Goal: Contribute content: Add original content to the website for others to see

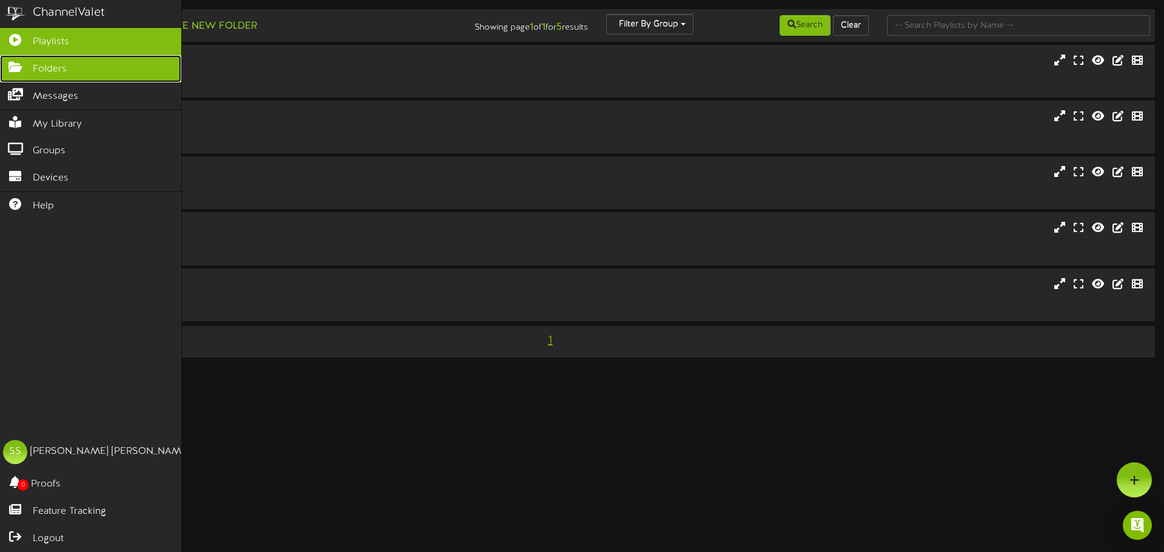
click at [19, 66] on icon at bounding box center [15, 65] width 30 height 9
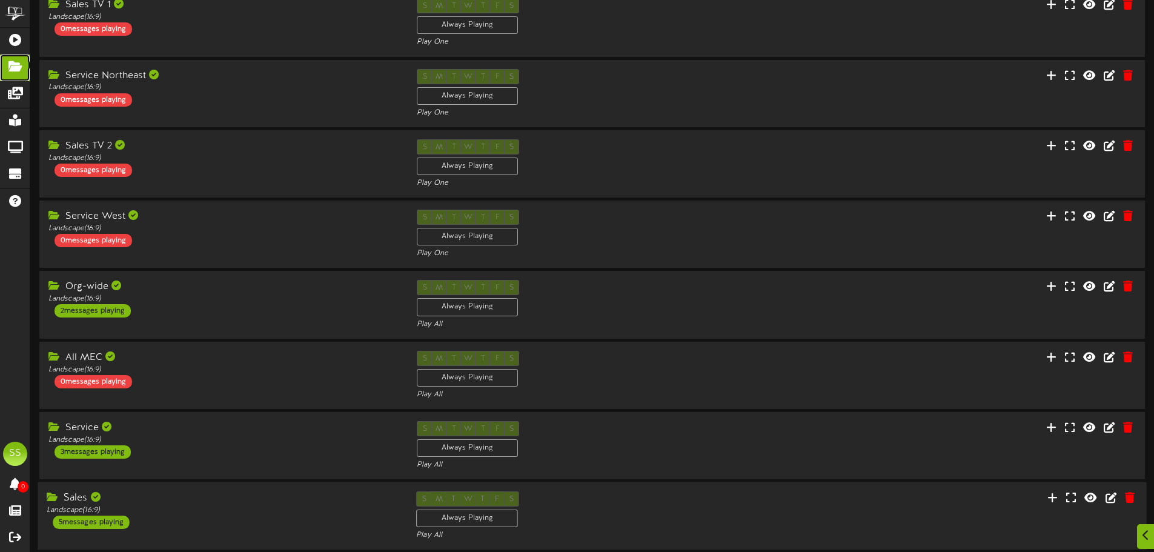
scroll to position [182, 0]
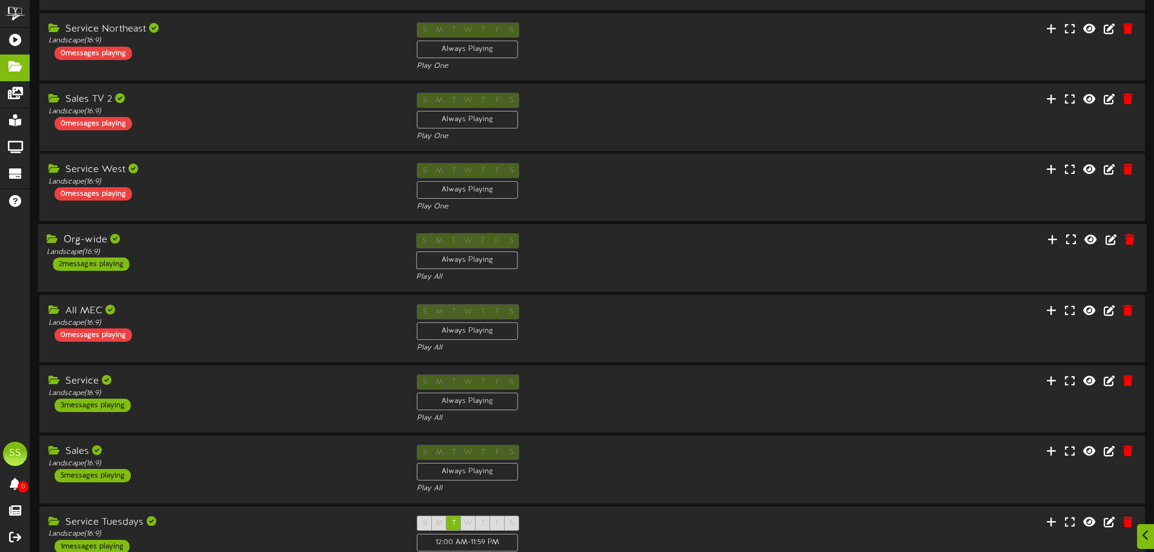
click at [201, 268] on div "Org-wide Landscape ( 16:9 ) 2 messages playing" at bounding box center [223, 252] width 370 height 38
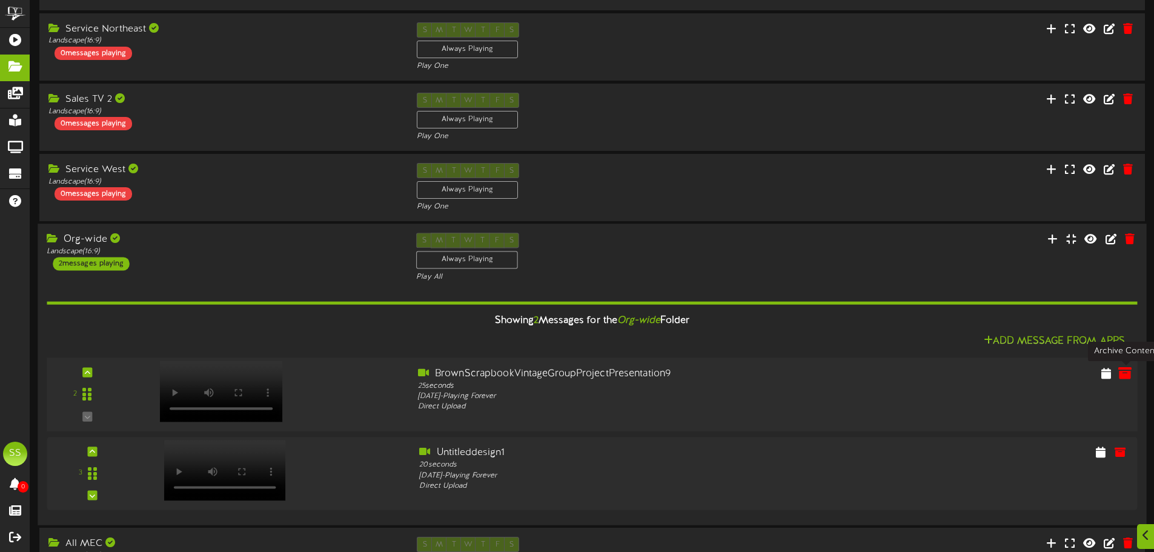
click at [1119, 376] on icon at bounding box center [1125, 372] width 13 height 13
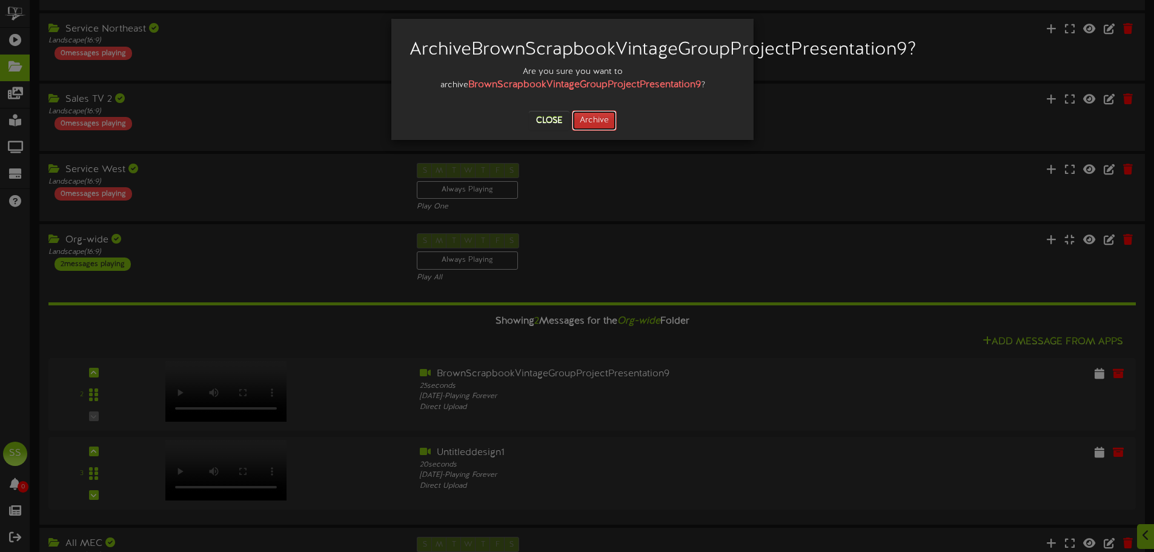
click at [604, 131] on button "Archive" at bounding box center [594, 120] width 45 height 21
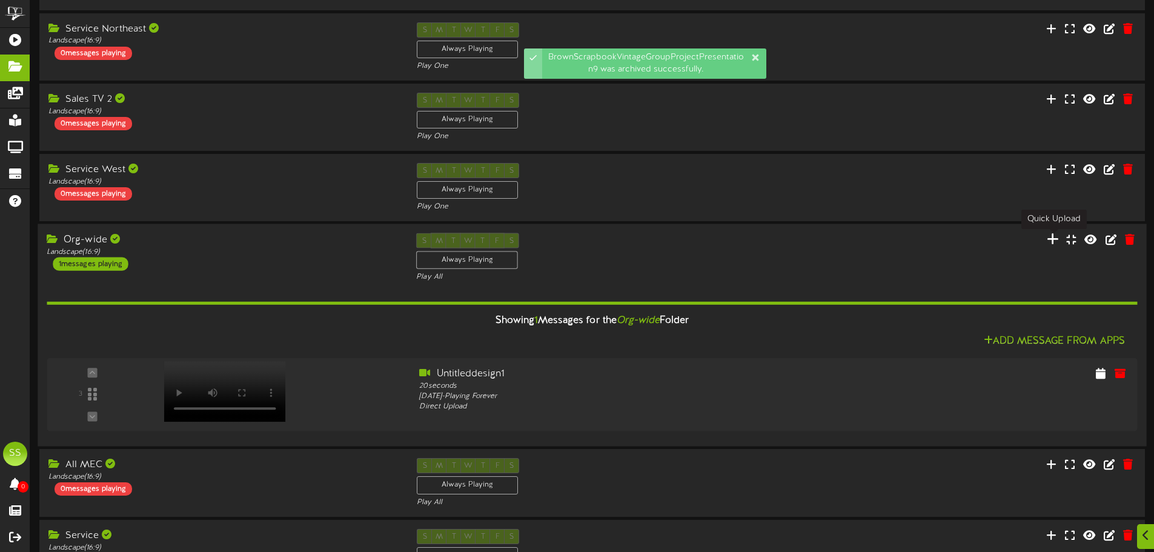
click at [1051, 235] on icon at bounding box center [1053, 239] width 12 height 13
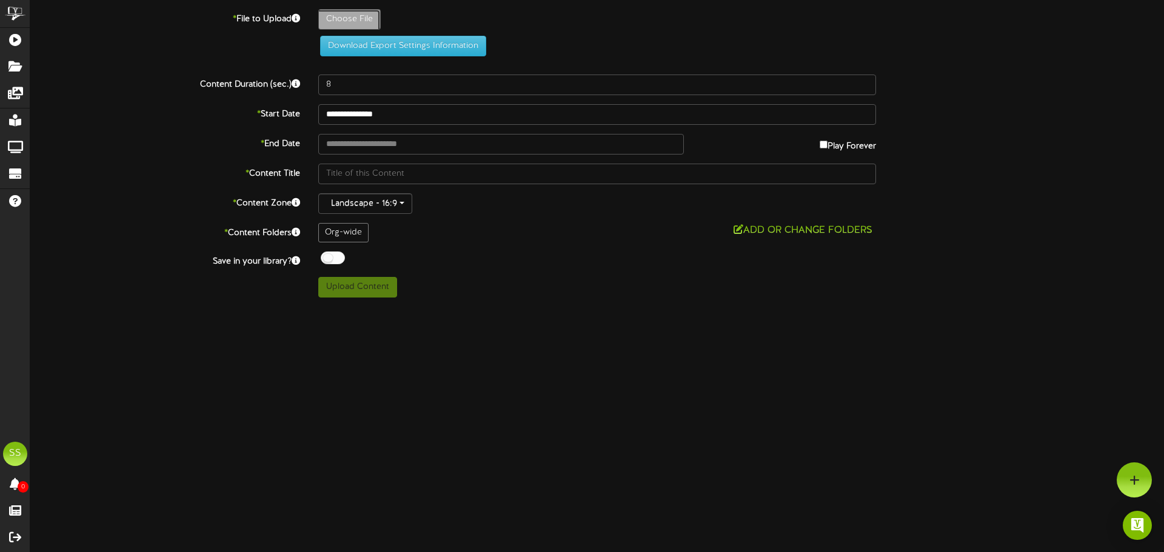
type input "**********"
type input "BrownScrapbookVintageGroupProjectPresentation10"
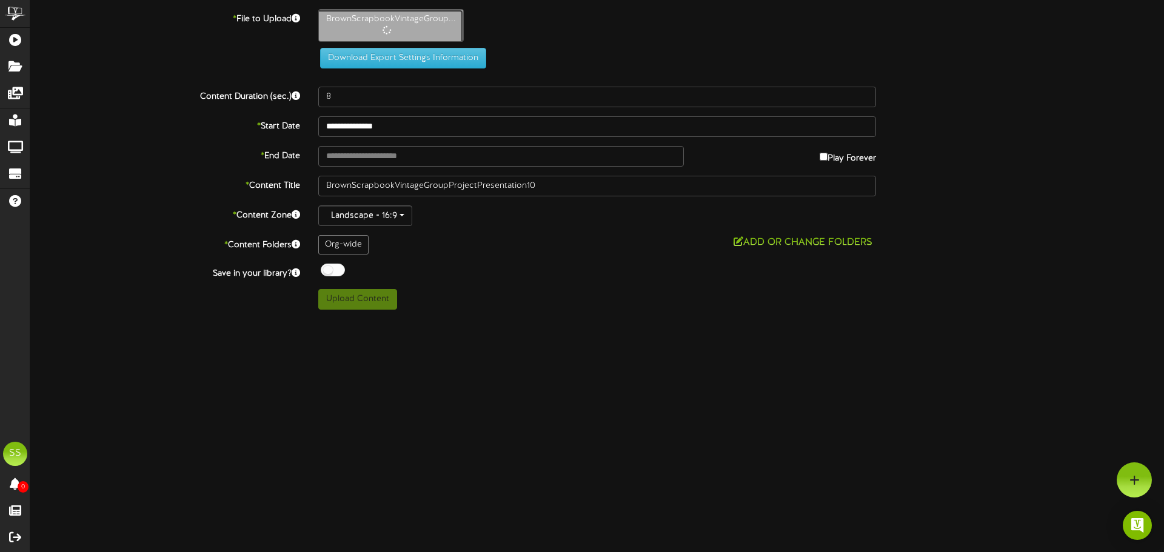
type input "25"
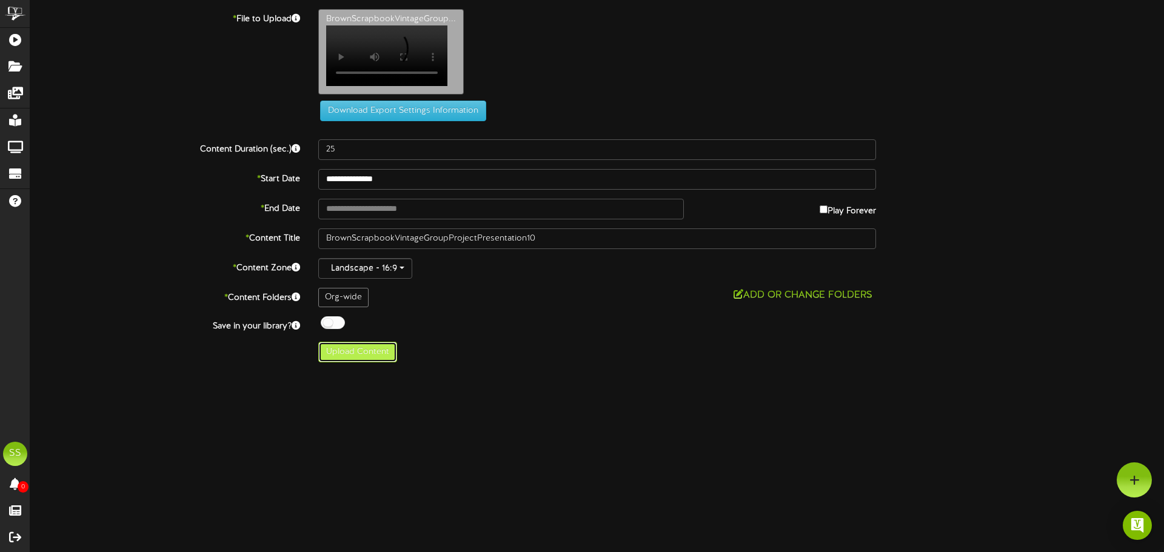
click at [355, 362] on button "Upload Content" at bounding box center [357, 352] width 79 height 21
type input "**********"
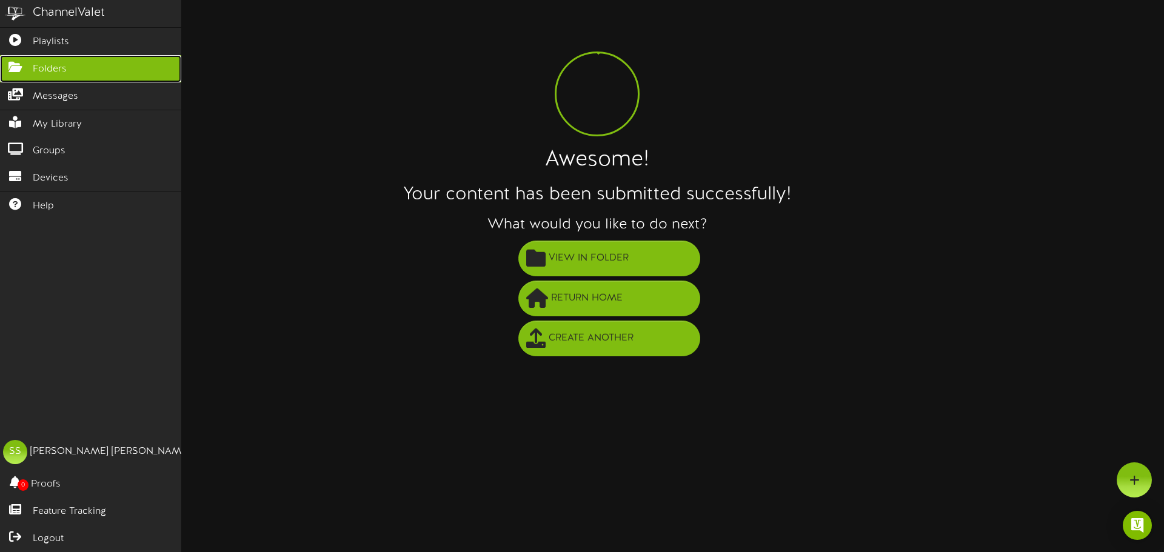
click at [21, 69] on icon at bounding box center [15, 65] width 30 height 9
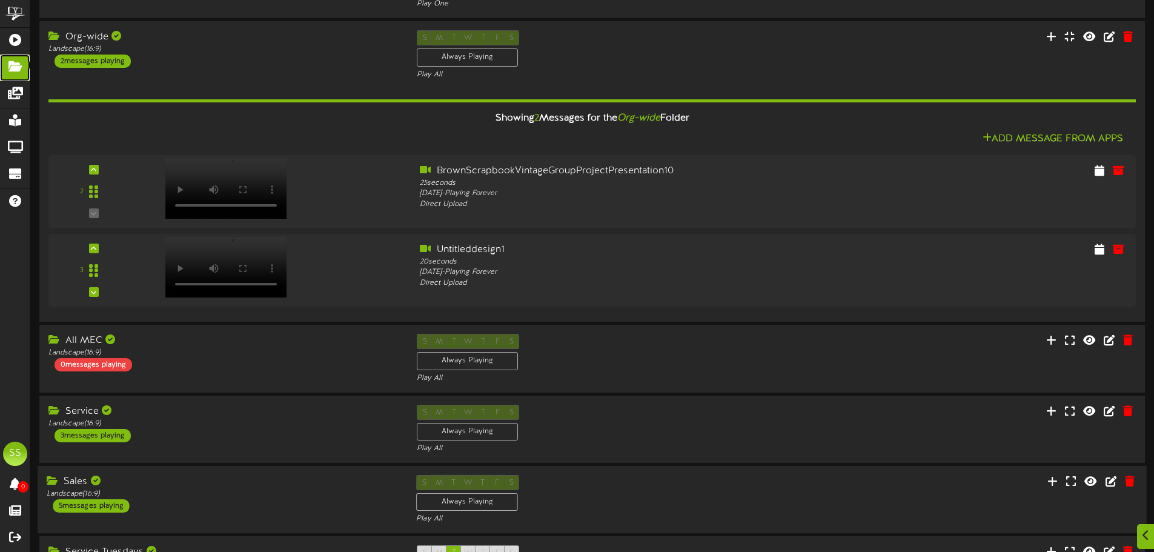
scroll to position [487, 0]
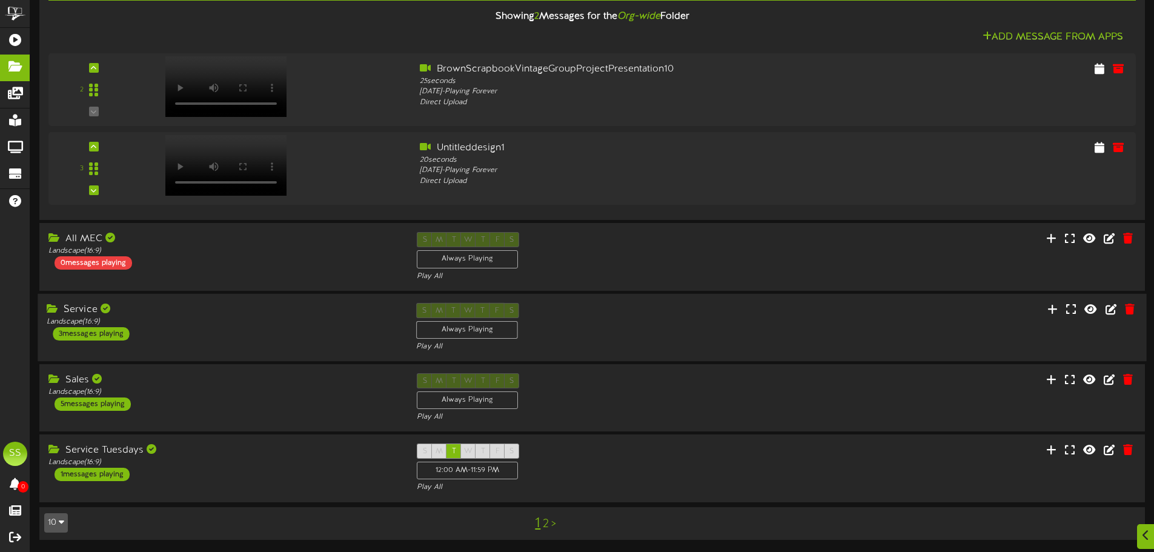
click at [218, 331] on div "Service Landscape ( 16:9 ) 3 messages playing" at bounding box center [223, 322] width 370 height 38
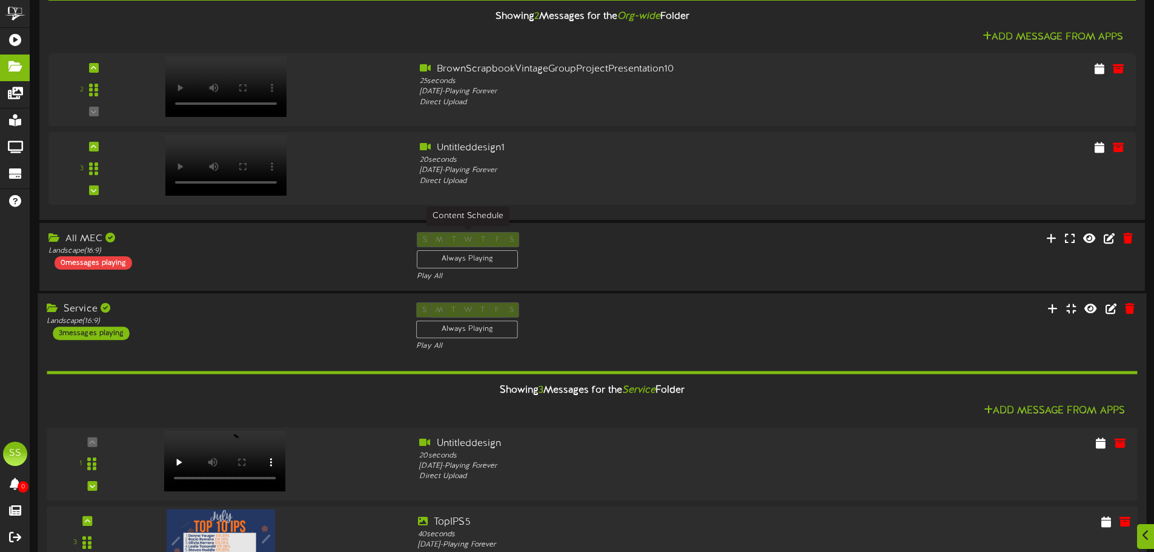
scroll to position [798, 0]
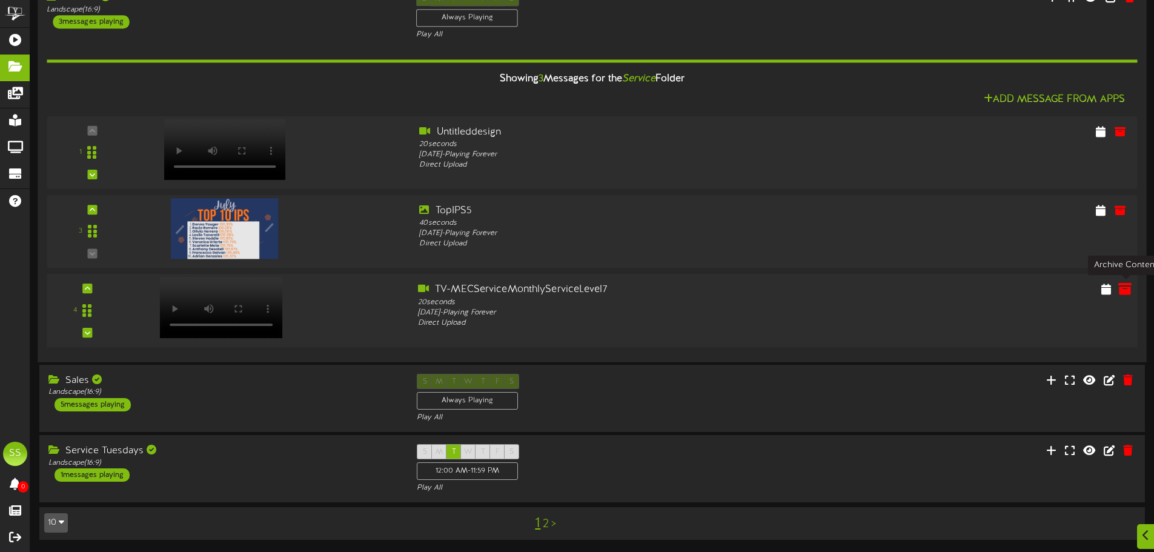
click at [1124, 293] on icon at bounding box center [1125, 288] width 13 height 13
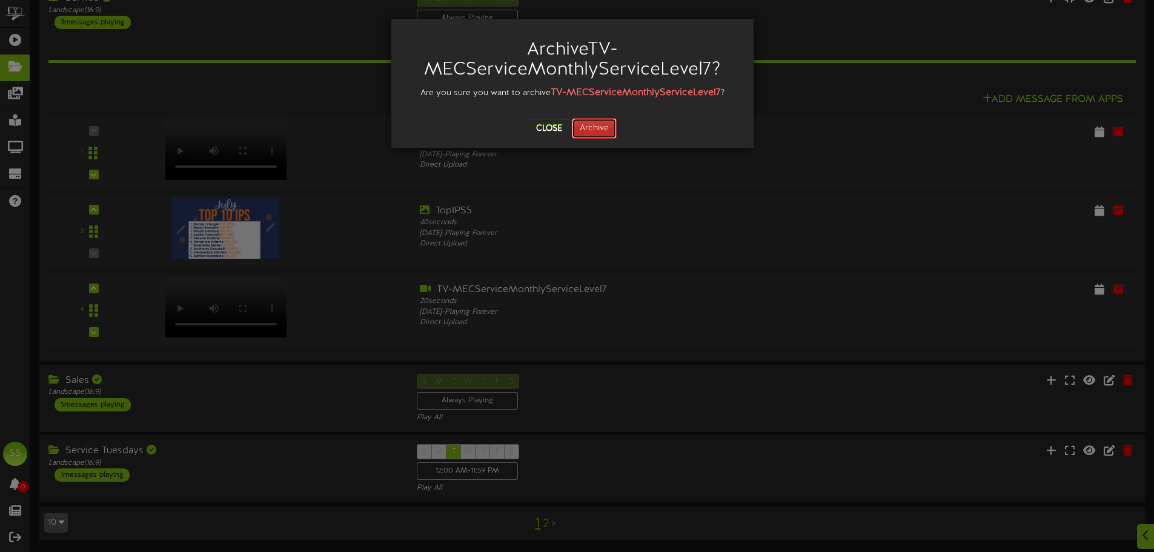
click at [584, 126] on button "Archive" at bounding box center [594, 128] width 45 height 21
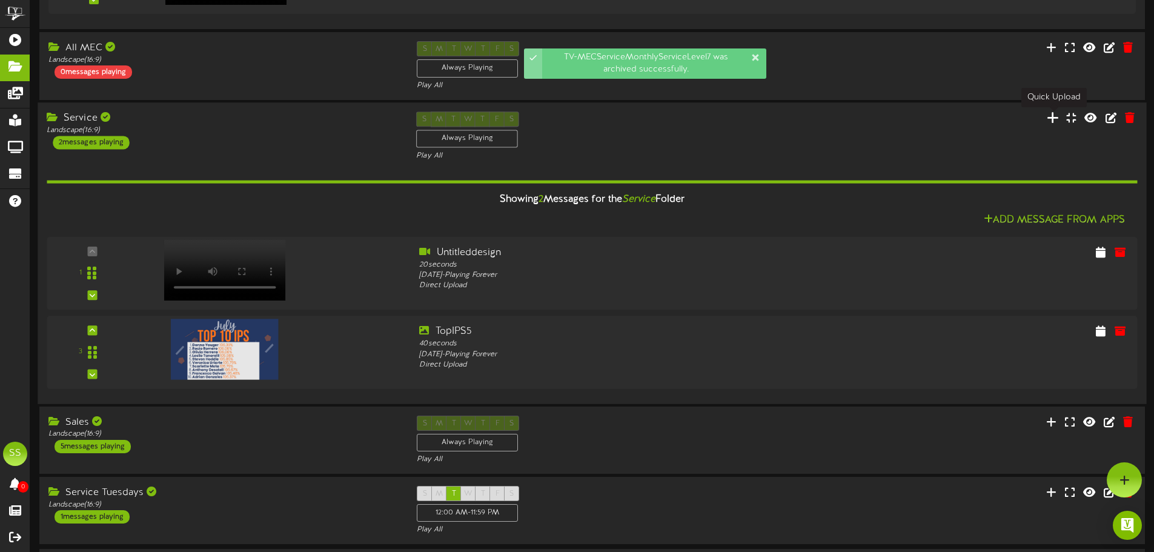
click at [1056, 118] on icon at bounding box center [1053, 117] width 12 height 13
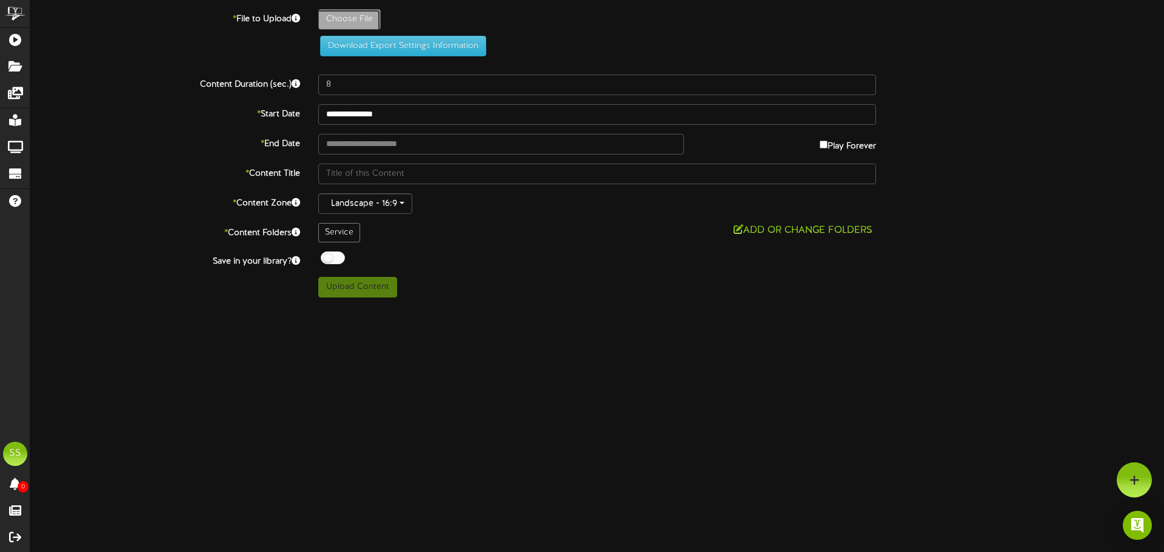
type input "**********"
type input "TV-MECServiceMonthlyServiceLevel8"
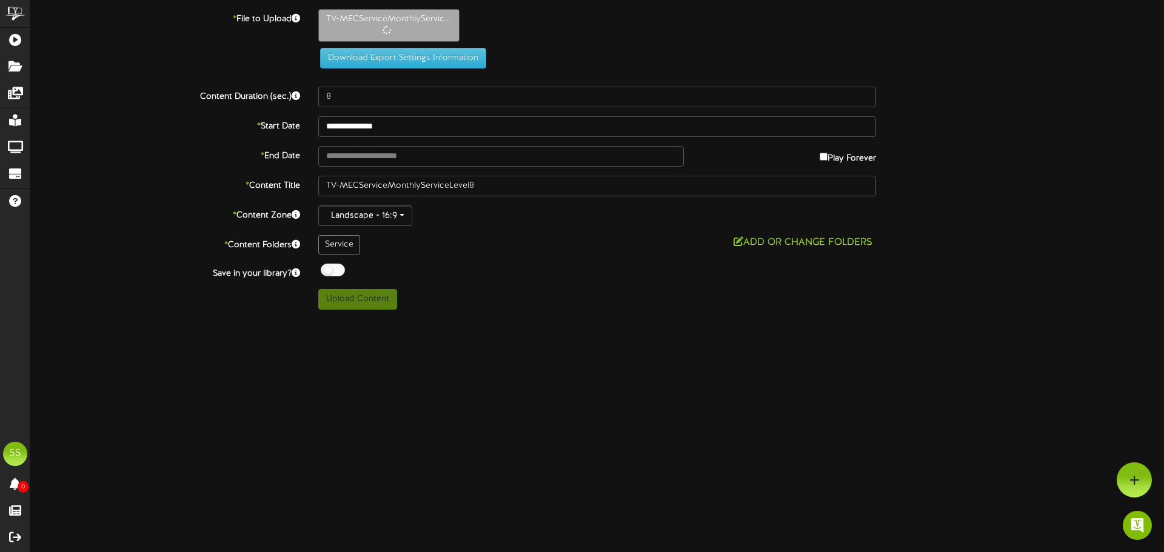
type input "20"
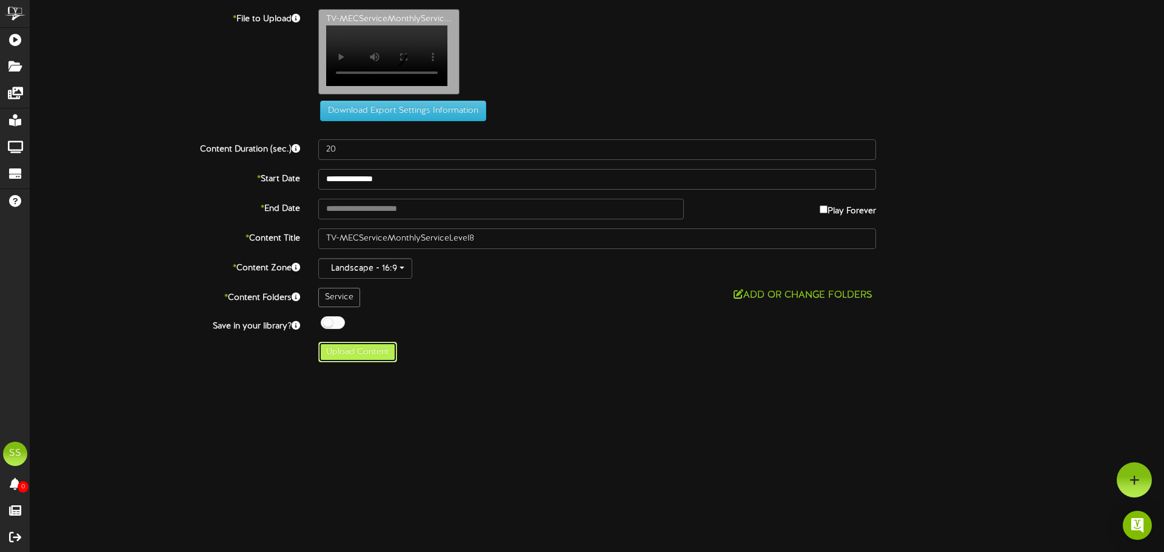
click at [371, 358] on button "Upload Content" at bounding box center [357, 352] width 79 height 21
type input "**********"
